Goal: Find specific page/section: Find specific page/section

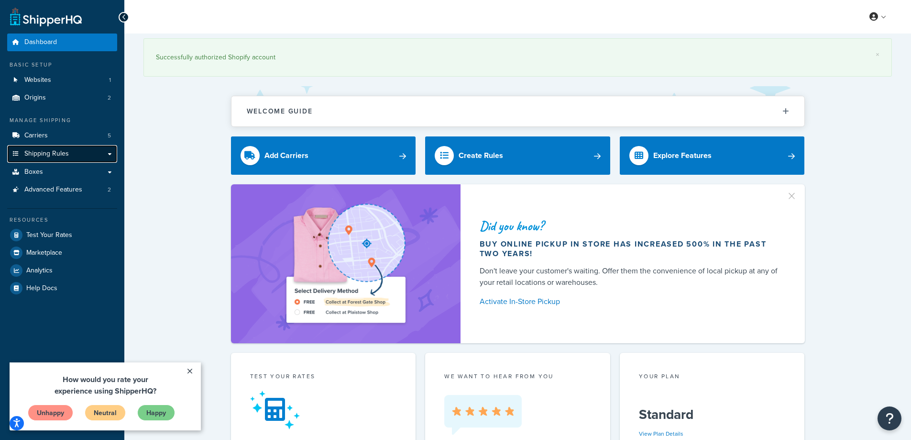
click at [40, 155] on span "Shipping Rules" at bounding box center [46, 154] width 44 height 8
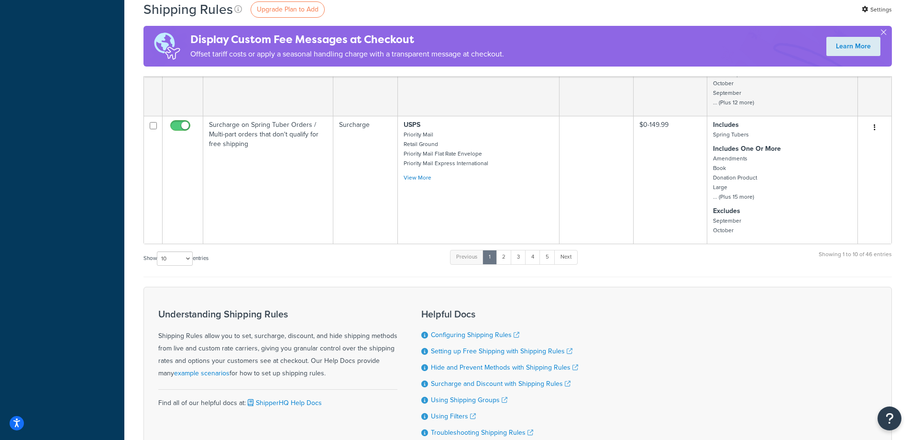
scroll to position [717, 0]
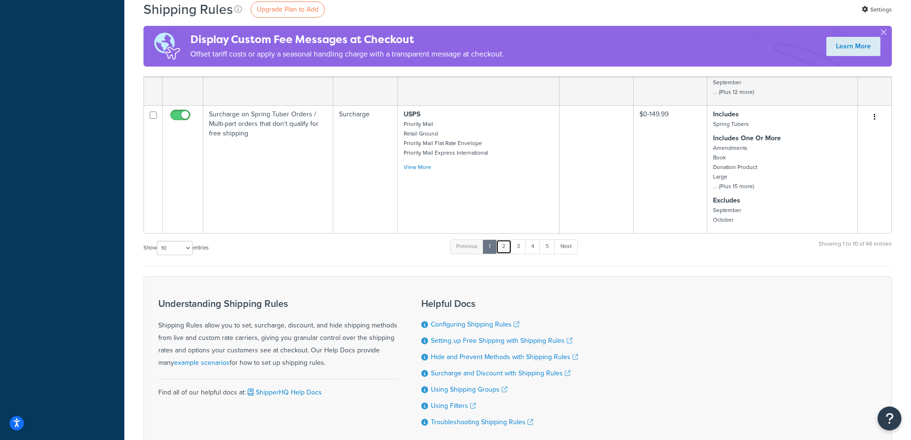
click at [508, 250] on link "2" at bounding box center [504, 246] width 16 height 14
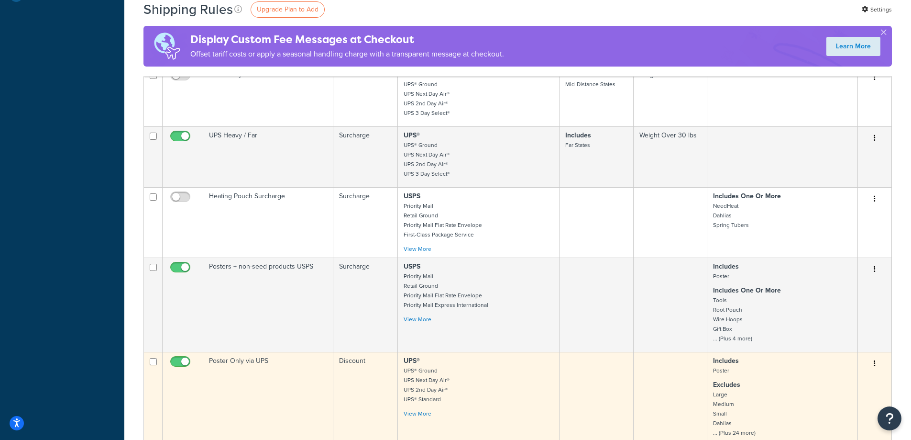
scroll to position [453, 0]
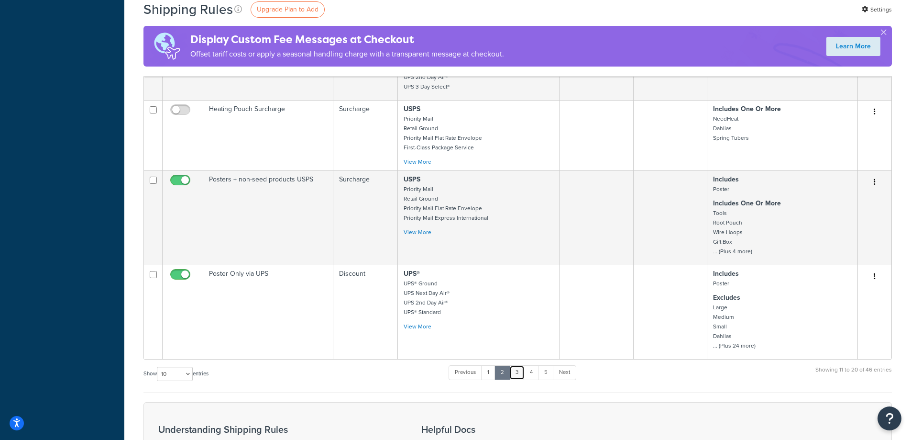
click at [520, 373] on link "3" at bounding box center [516, 372] width 15 height 14
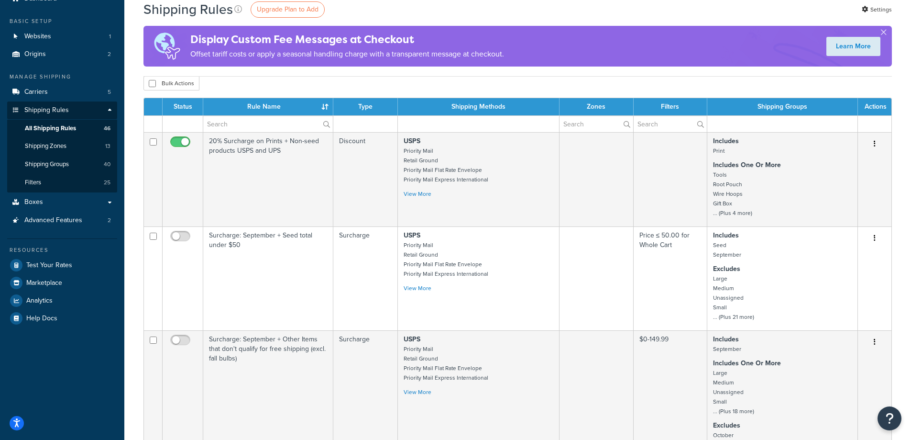
scroll to position [0, 0]
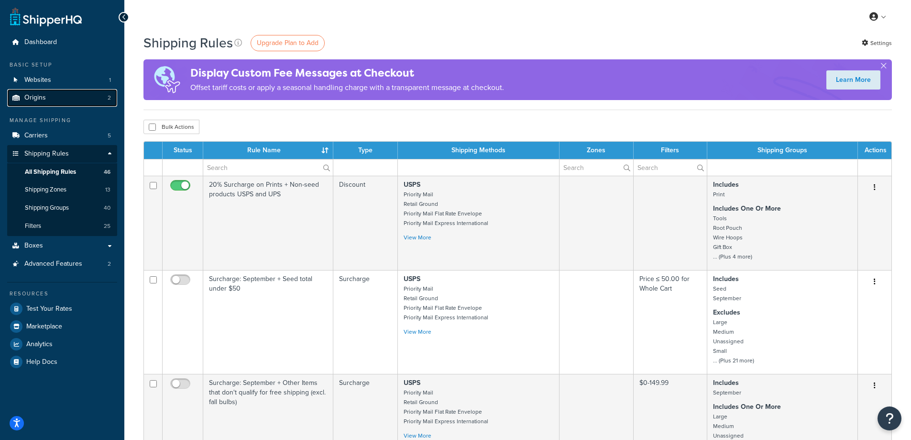
click at [31, 97] on span "Origins" at bounding box center [35, 98] width 22 height 8
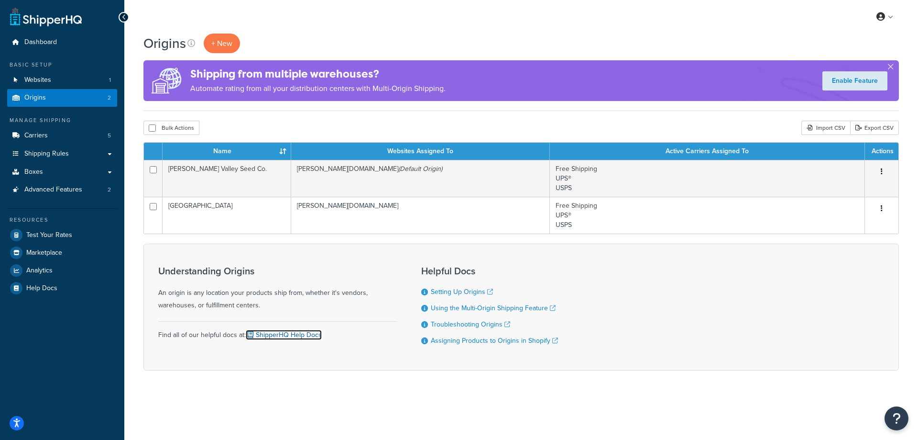
click at [249, 332] on icon at bounding box center [251, 334] width 6 height 7
